Goal: Task Accomplishment & Management: Complete application form

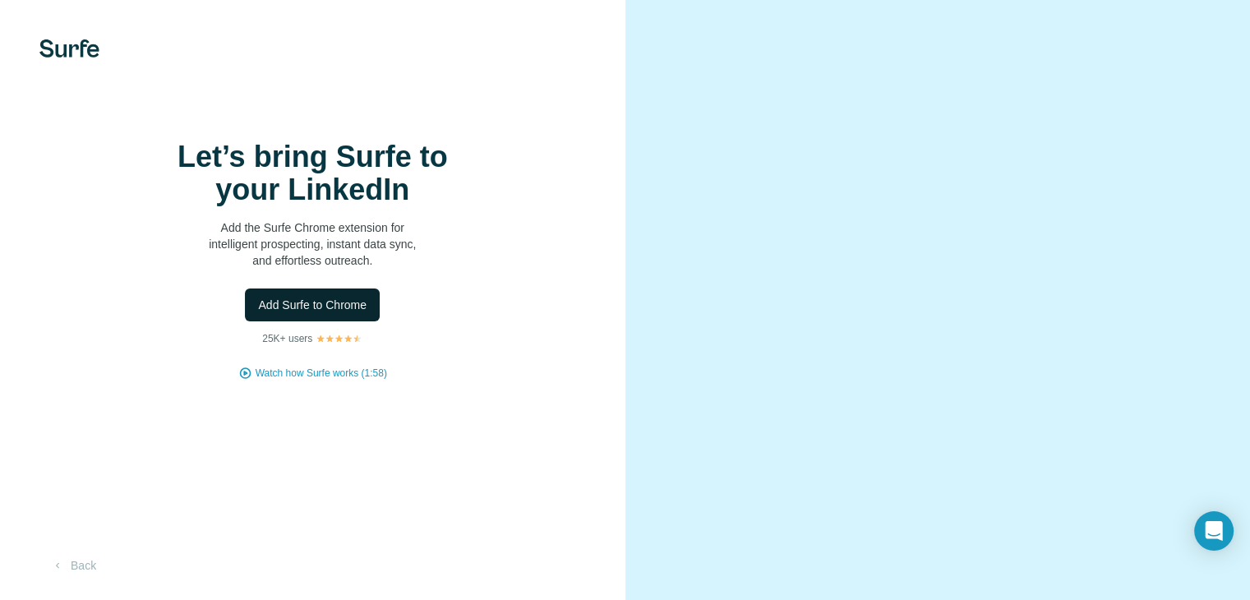
click at [314, 313] on span "Add Surfe to Chrome" at bounding box center [312, 305] width 108 height 16
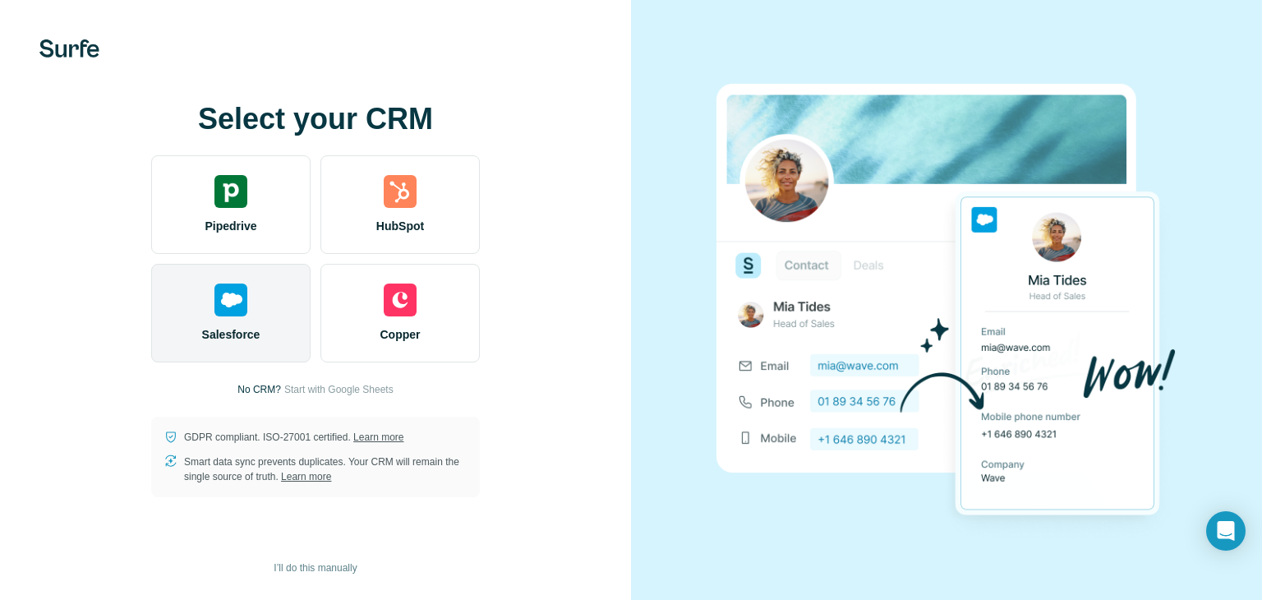
click at [247, 326] on span "Salesforce" at bounding box center [231, 334] width 58 height 16
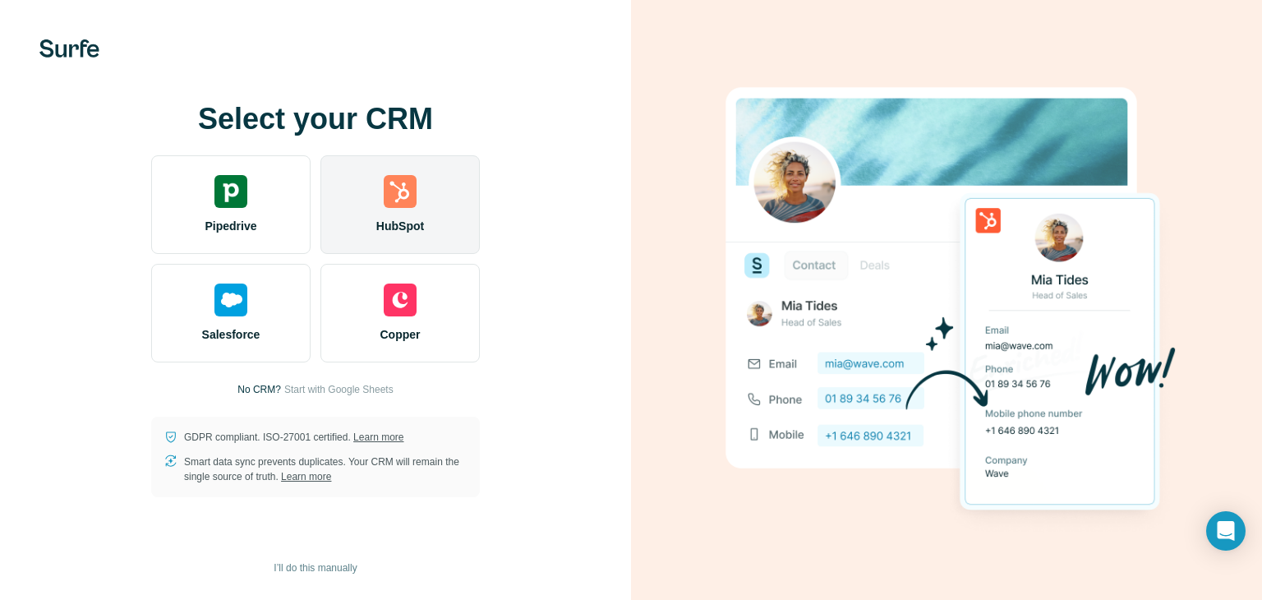
click at [444, 168] on div "HubSpot" at bounding box center [399, 204] width 159 height 99
click at [398, 201] on img at bounding box center [400, 191] width 33 height 33
click at [432, 222] on div "HubSpot" at bounding box center [399, 204] width 159 height 99
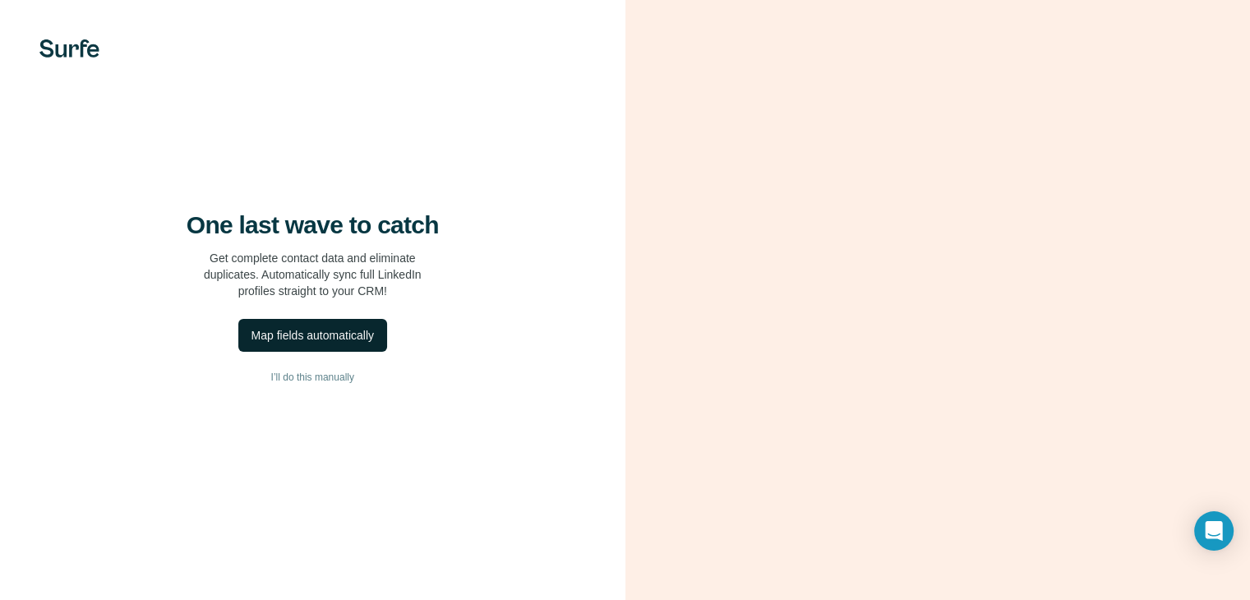
click at [289, 343] on div "Map fields automatically" at bounding box center [312, 335] width 122 height 16
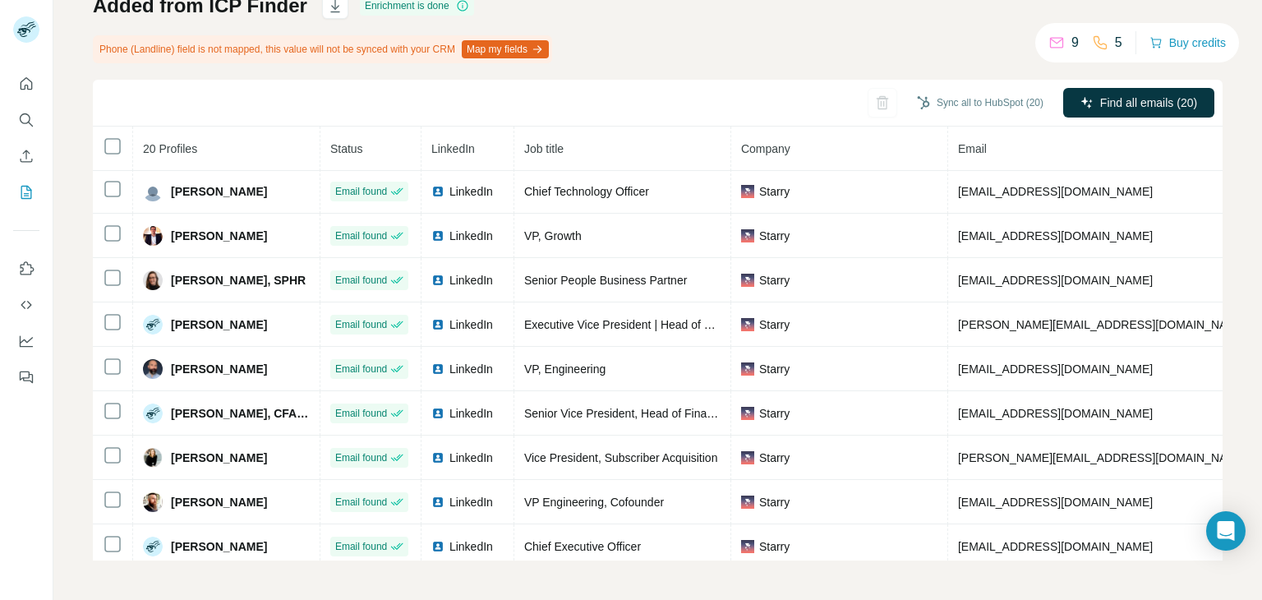
scroll to position [34, 0]
